Goal: Transaction & Acquisition: Purchase product/service

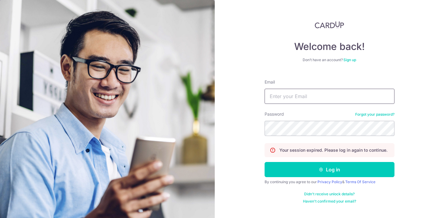
click at [295, 96] on input "Email" at bounding box center [330, 96] width 130 height 15
type input "paulcth@gmail.com"
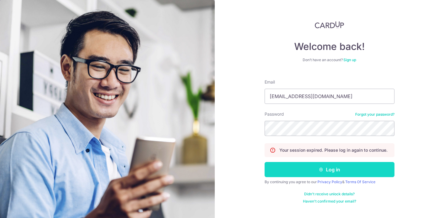
click at [311, 172] on button "Log in" at bounding box center [330, 169] width 130 height 15
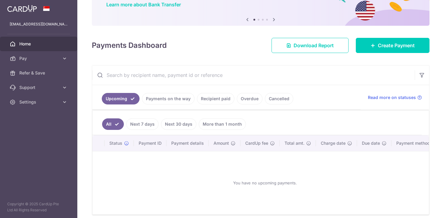
scroll to position [78, 0]
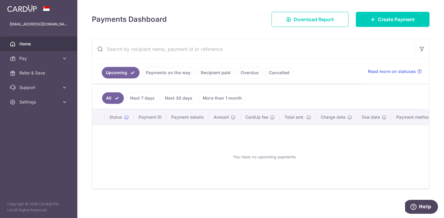
click at [217, 73] on link "Recipient paid" at bounding box center [215, 72] width 37 height 11
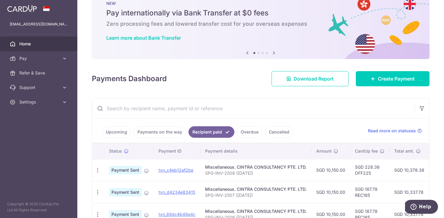
scroll to position [0, 0]
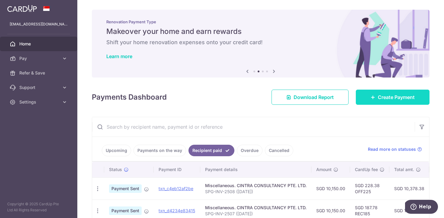
click at [382, 97] on span "Create Payment" at bounding box center [396, 96] width 37 height 7
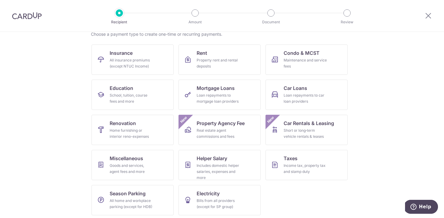
scroll to position [53, 0]
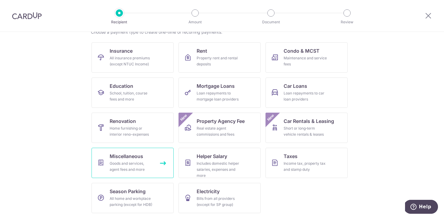
click at [144, 152] on link "Miscellaneous Goods and services, agent fees and more" at bounding box center [133, 162] width 82 height 30
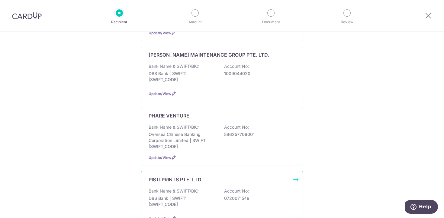
scroll to position [334, 0]
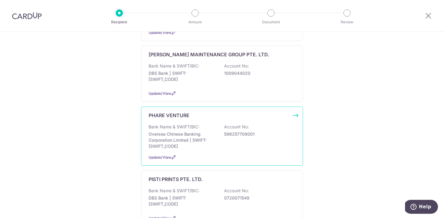
click at [159, 131] on p "Oversea Chinese Banking Corporation Limited | SWIFT: OCBCSGSGXXX" at bounding box center [183, 140] width 68 height 18
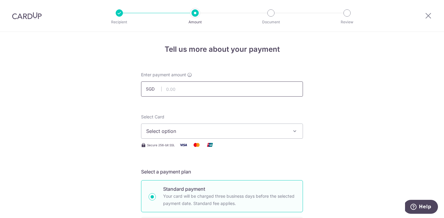
click at [176, 92] on input "text" at bounding box center [222, 88] width 162 height 15
type input "50.00"
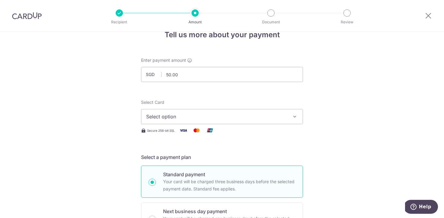
scroll to position [15, 0]
click at [188, 115] on span "Select option" at bounding box center [216, 115] width 141 height 7
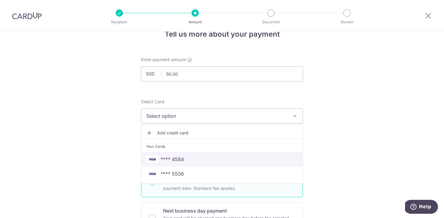
click at [185, 159] on span "**** 4584" at bounding box center [222, 158] width 152 height 7
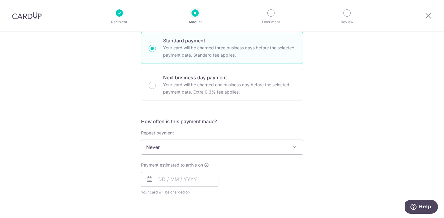
scroll to position [149, 0]
click at [157, 176] on input "text" at bounding box center [179, 178] width 77 height 15
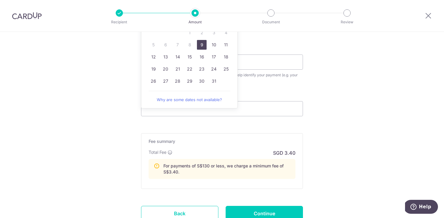
scroll to position [337, 0]
click at [202, 43] on link "9" at bounding box center [202, 45] width 10 height 10
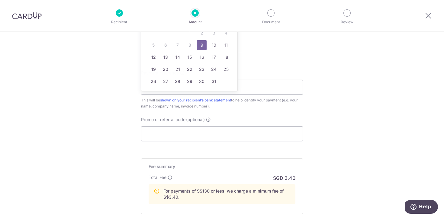
type input "09/10/2025"
click at [224, 88] on input "Payment reference" at bounding box center [222, 86] width 162 height 15
paste input "2024020"
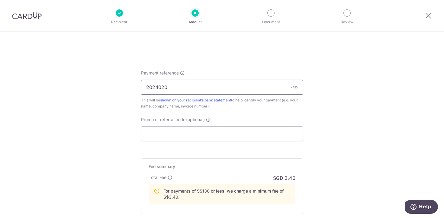
click at [144, 86] on input "2024020" at bounding box center [222, 86] width 162 height 15
type input "INV-2024020"
click at [152, 131] on input "Promo or referral code (optional)" at bounding box center [222, 133] width 162 height 15
click at [198, 133] on input "Promo or referral code (optional)" at bounding box center [222, 133] width 162 height 15
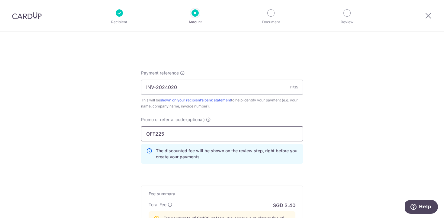
type input "OFF225"
click at [386, 140] on div "Tell us more about your payment Enter payment amount SGD 50.00 50.00 Select Car…" at bounding box center [222, 6] width 444 height 623
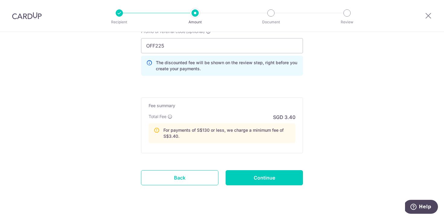
scroll to position [427, 0]
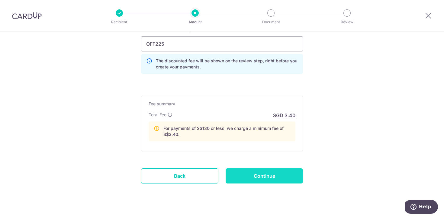
click at [287, 178] on input "Continue" at bounding box center [264, 175] width 77 height 15
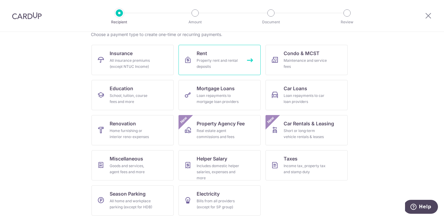
scroll to position [72, 0]
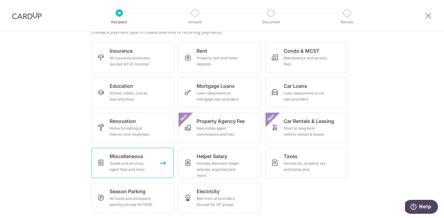
click at [137, 156] on span "Miscellaneous" at bounding box center [127, 155] width 34 height 7
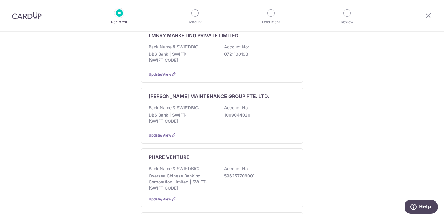
scroll to position [293, 0]
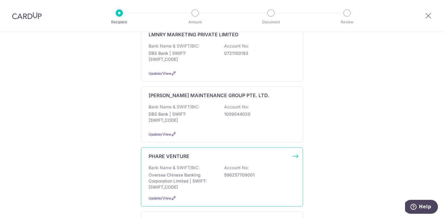
click at [169, 172] on p "Oversea Chinese Banking Corporation Limited | SWIFT: [SWIFT_CODE]" at bounding box center [183, 181] width 68 height 18
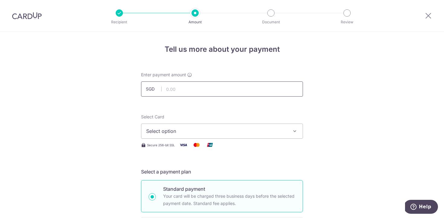
scroll to position [1, 0]
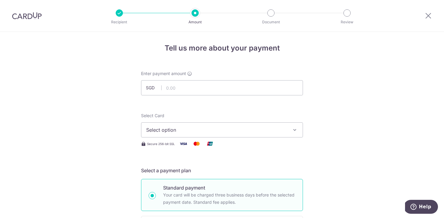
click at [181, 87] on input "text" at bounding box center [222, 87] width 162 height 15
type input "50.00"
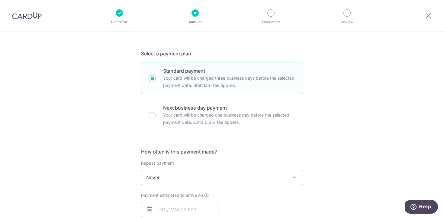
scroll to position [161, 0]
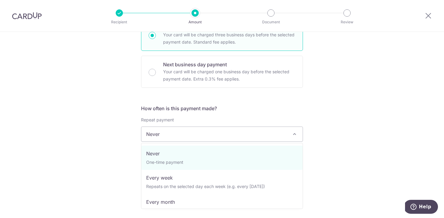
click at [174, 135] on span "Never" at bounding box center [221, 134] width 161 height 15
click at [67, 152] on div "Tell us more about your payment Enter payment amount SGD 50.00 50.00 Select Car…" at bounding box center [222, 144] width 444 height 547
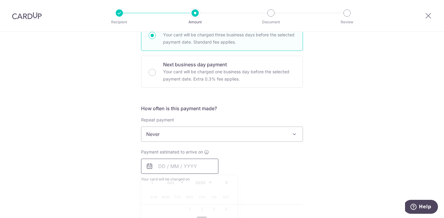
click at [163, 167] on input "text" at bounding box center [179, 165] width 77 height 15
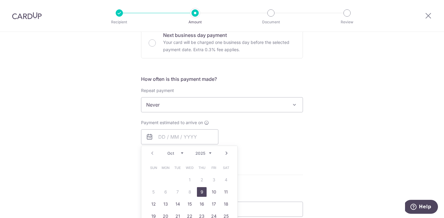
click at [204, 190] on link "9" at bounding box center [202, 192] width 10 height 10
type input "[DATE]"
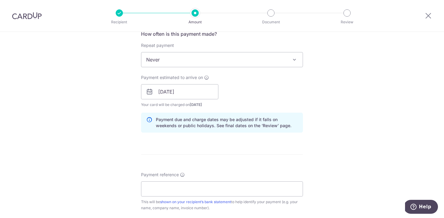
scroll to position [278, 0]
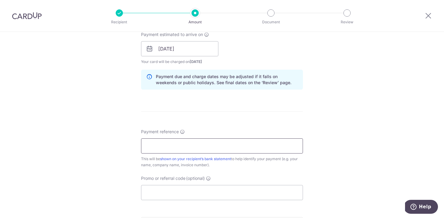
click at [198, 142] on input "Payment reference" at bounding box center [222, 145] width 162 height 15
type input "OFF225"
click at [360, 137] on div "Tell us more about your payment Enter payment amount SGD 50.00 50.00 Select Car…" at bounding box center [222, 51] width 444 height 596
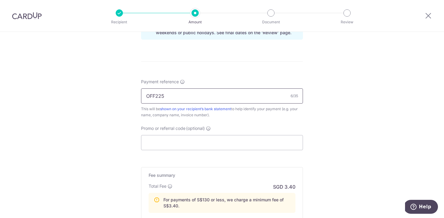
scroll to position [328, 0]
click at [157, 97] on input "OFF225" at bounding box center [222, 95] width 162 height 15
click at [156, 139] on input "Promo or referral code (optional)" at bounding box center [222, 141] width 162 height 15
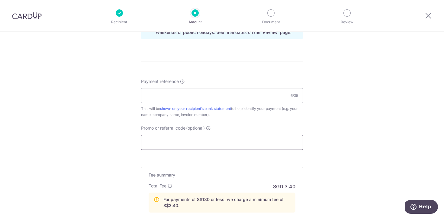
paste input "OFF225"
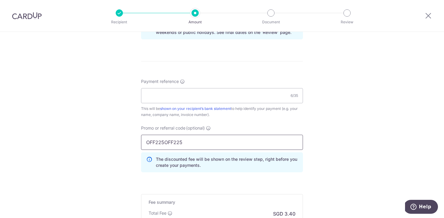
paste input "text"
type input "OFF225"
click at [158, 93] on input "Payment reference" at bounding box center [222, 95] width 162 height 15
paste input "2024020"
click at [147, 95] on input "2024020" at bounding box center [222, 95] width 162 height 15
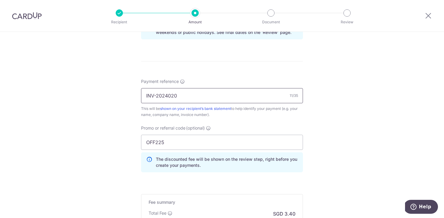
type input "INV-2024020"
click at [381, 140] on div "Tell us more about your payment Enter payment amount SGD 50.00 50.00 Select Car…" at bounding box center [222, 14] width 444 height 623
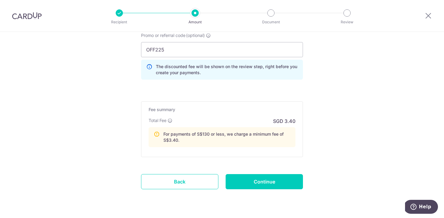
scroll to position [421, 0]
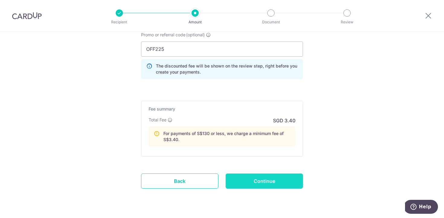
click at [272, 179] on input "Continue" at bounding box center [264, 180] width 77 height 15
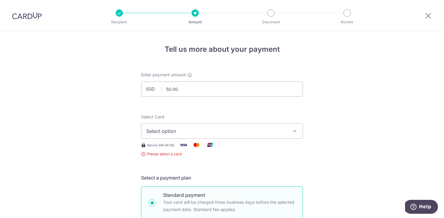
click at [240, 131] on span "Select option" at bounding box center [216, 130] width 141 height 7
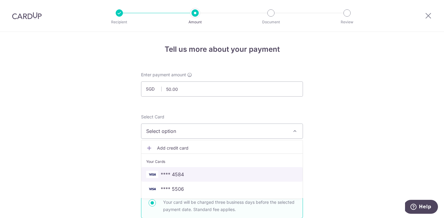
click at [201, 173] on span "**** 4584" at bounding box center [222, 173] width 152 height 7
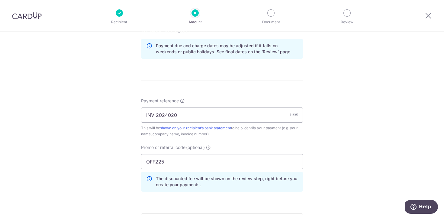
scroll to position [437, 0]
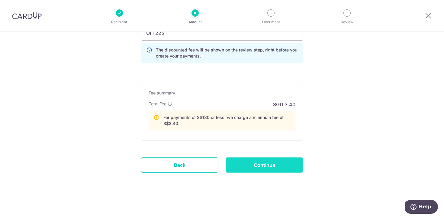
click at [296, 168] on input "Continue" at bounding box center [264, 164] width 77 height 15
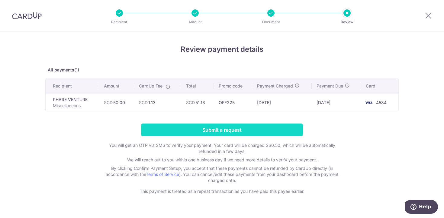
click at [277, 129] on input "Submit a request" at bounding box center [222, 129] width 162 height 13
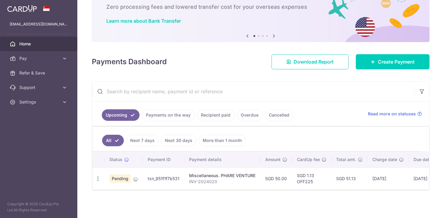
scroll to position [37, 0]
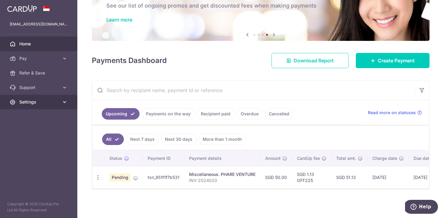
click at [32, 103] on span "Settings" at bounding box center [39, 102] width 40 height 6
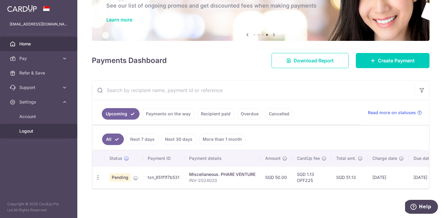
click at [26, 131] on span "Logout" at bounding box center [39, 131] width 40 height 6
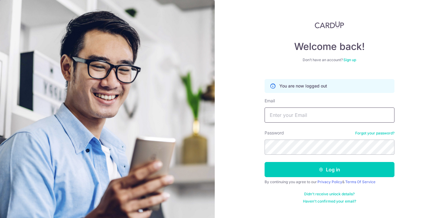
click at [281, 119] on input "Email" at bounding box center [330, 114] width 130 height 15
type input "[DOMAIN_NAME][EMAIL_ADDRESS][DOMAIN_NAME]"
click at [305, 161] on form "You are now logged out Email capacious.co@gmail.com Password Forgot your passwo…" at bounding box center [330, 138] width 130 height 129
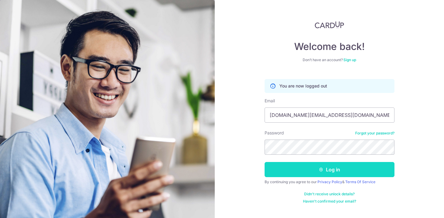
click at [304, 168] on button "Log in" at bounding box center [330, 169] width 130 height 15
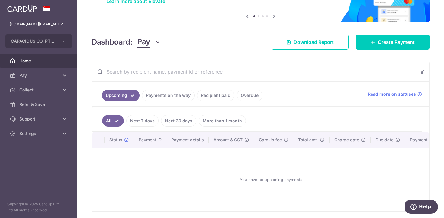
click at [179, 95] on link "Payments on the way" at bounding box center [168, 94] width 53 height 11
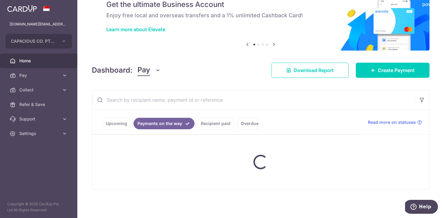
scroll to position [52, 0]
